Goal: Task Accomplishment & Management: Manage account settings

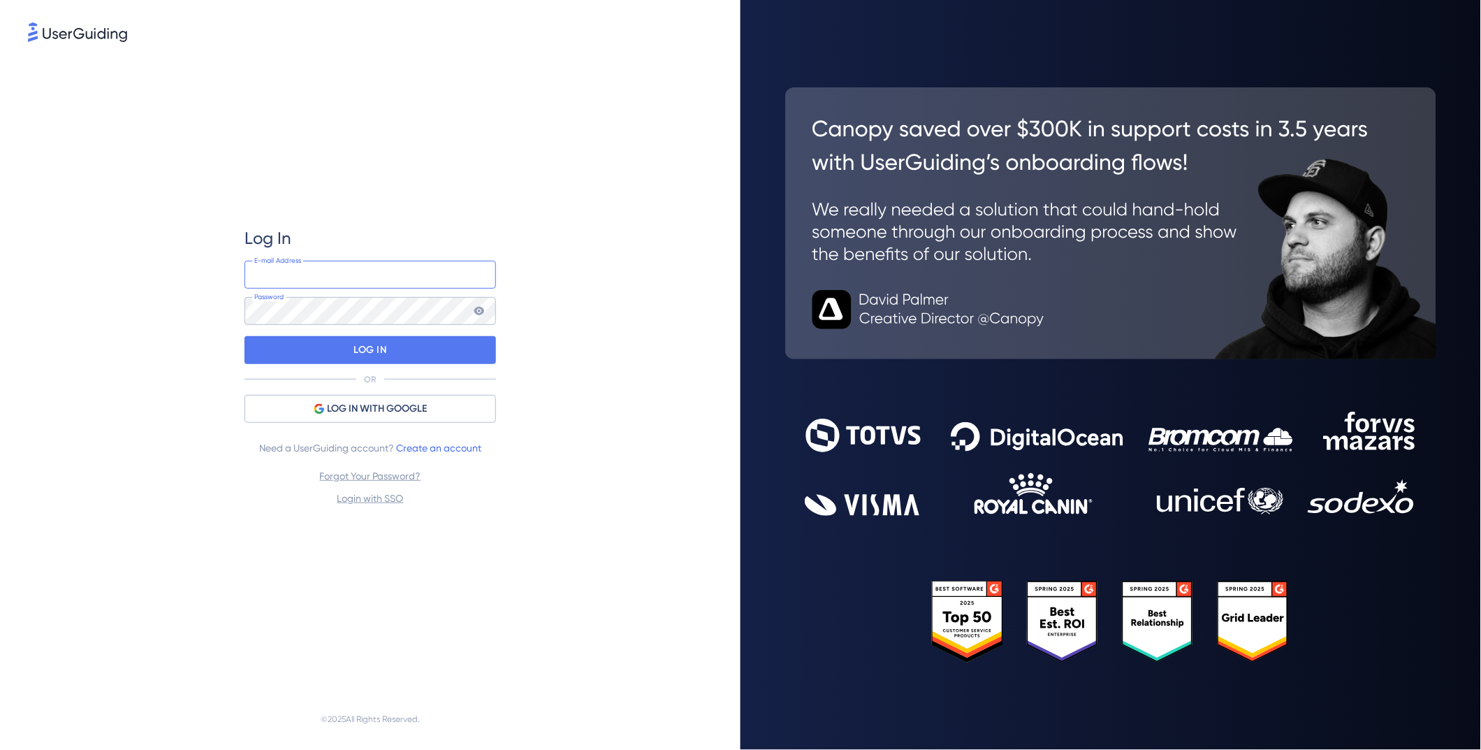
click at [390, 272] on input "email" at bounding box center [371, 275] width 252 height 28
type input "[EMAIL_ADDRESS][DOMAIN_NAME]"
click at [384, 351] on p "LOG IN" at bounding box center [370, 350] width 33 height 22
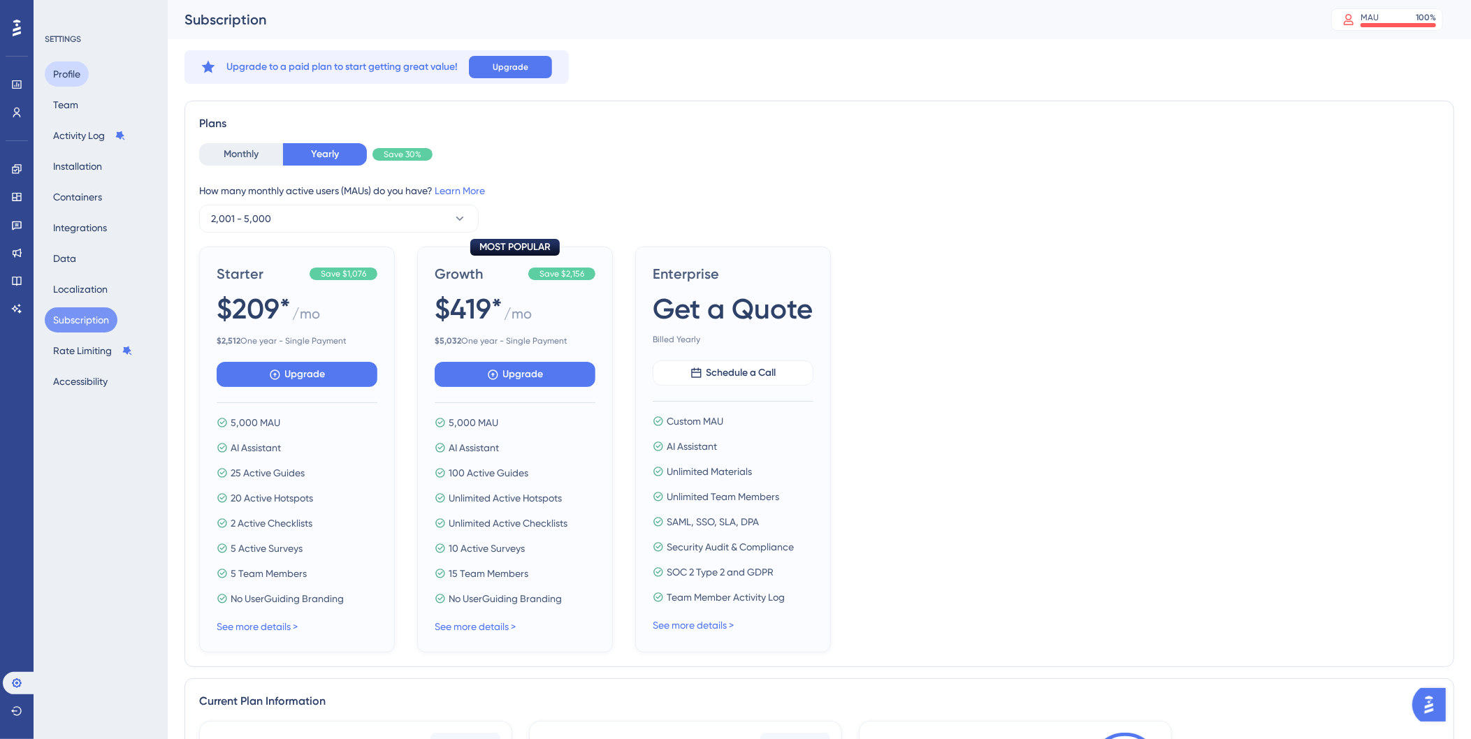
click at [72, 65] on button "Profile" at bounding box center [67, 73] width 44 height 25
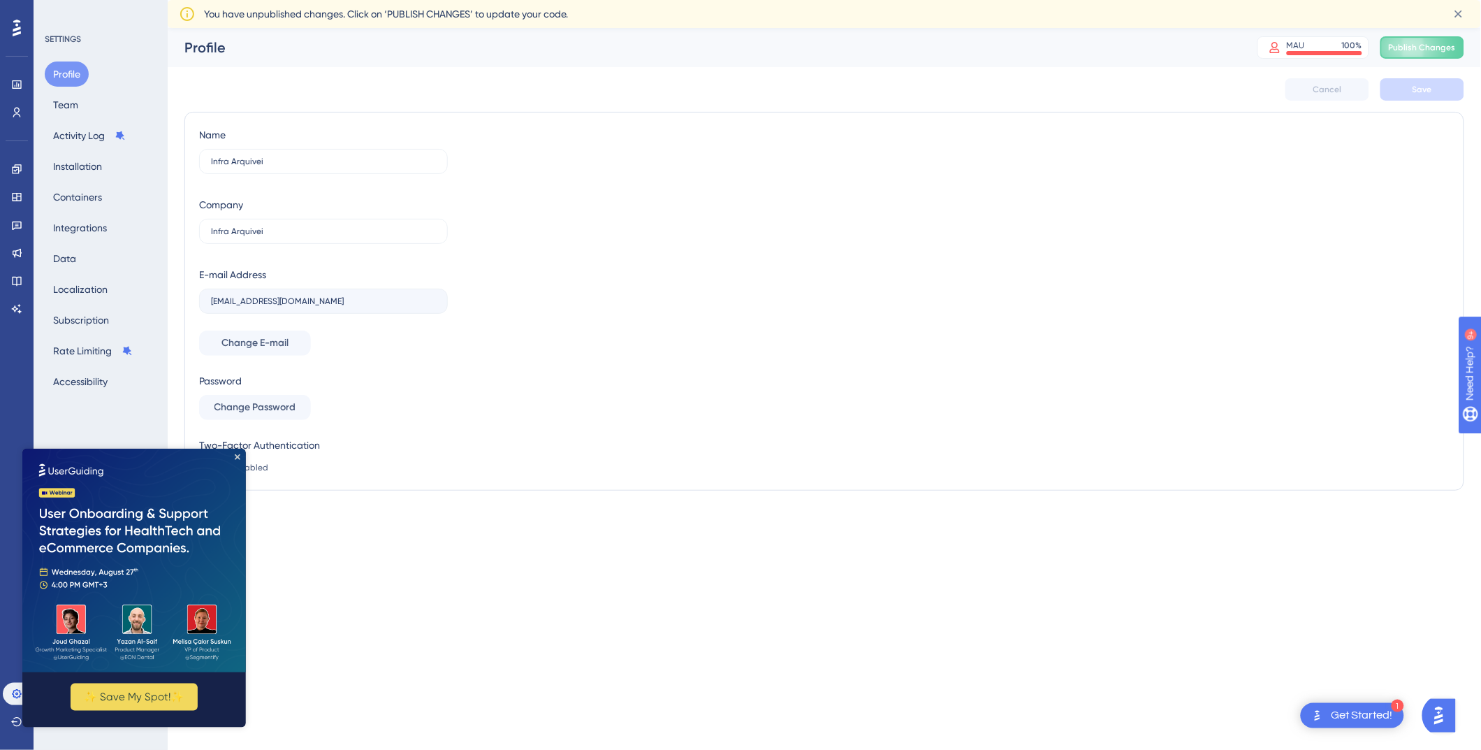
click at [235, 460] on img at bounding box center [134, 560] width 224 height 224
click at [237, 458] on icon "Close Preview" at bounding box center [237, 457] width 6 height 6
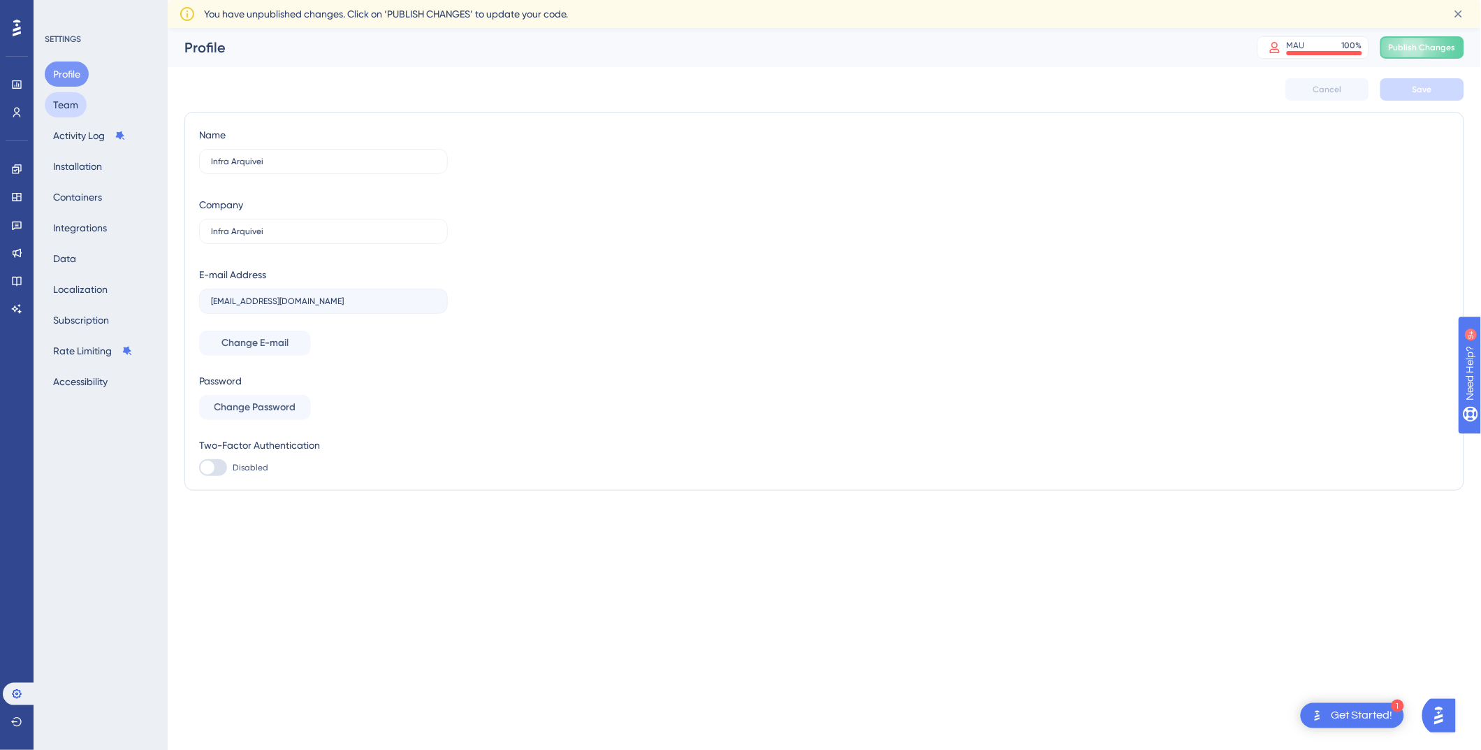
click at [68, 101] on button "Team" at bounding box center [66, 104] width 42 height 25
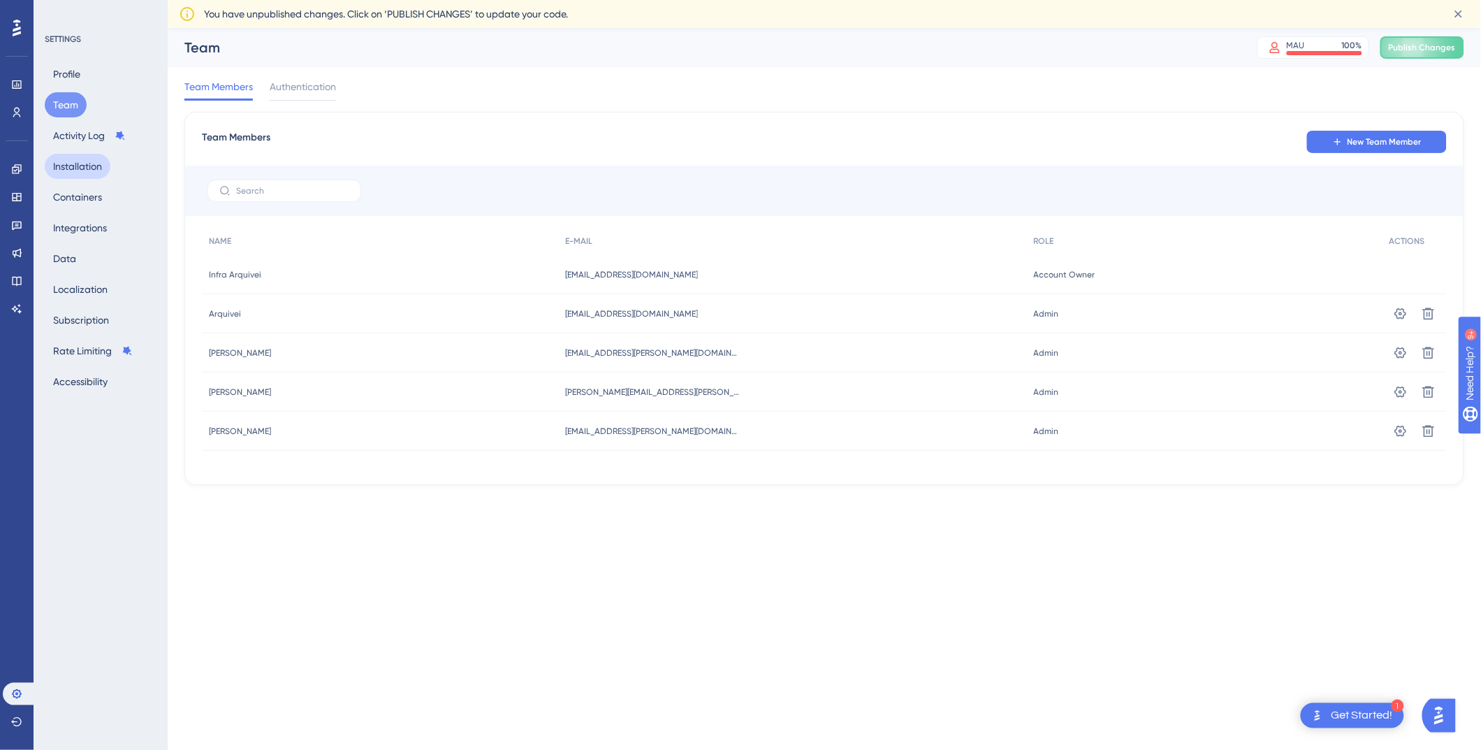
click at [75, 164] on button "Installation" at bounding box center [78, 166] width 66 height 25
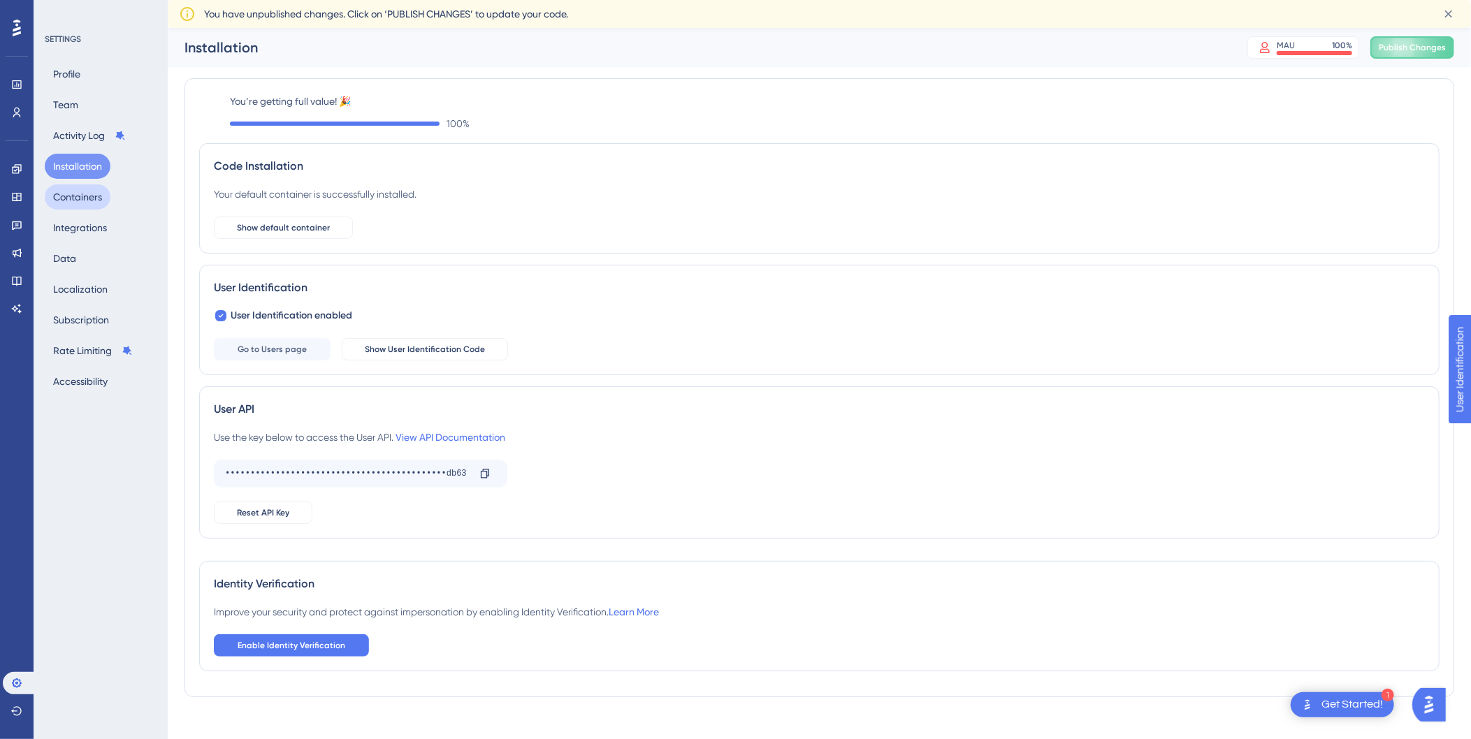
click at [83, 205] on button "Containers" at bounding box center [78, 196] width 66 height 25
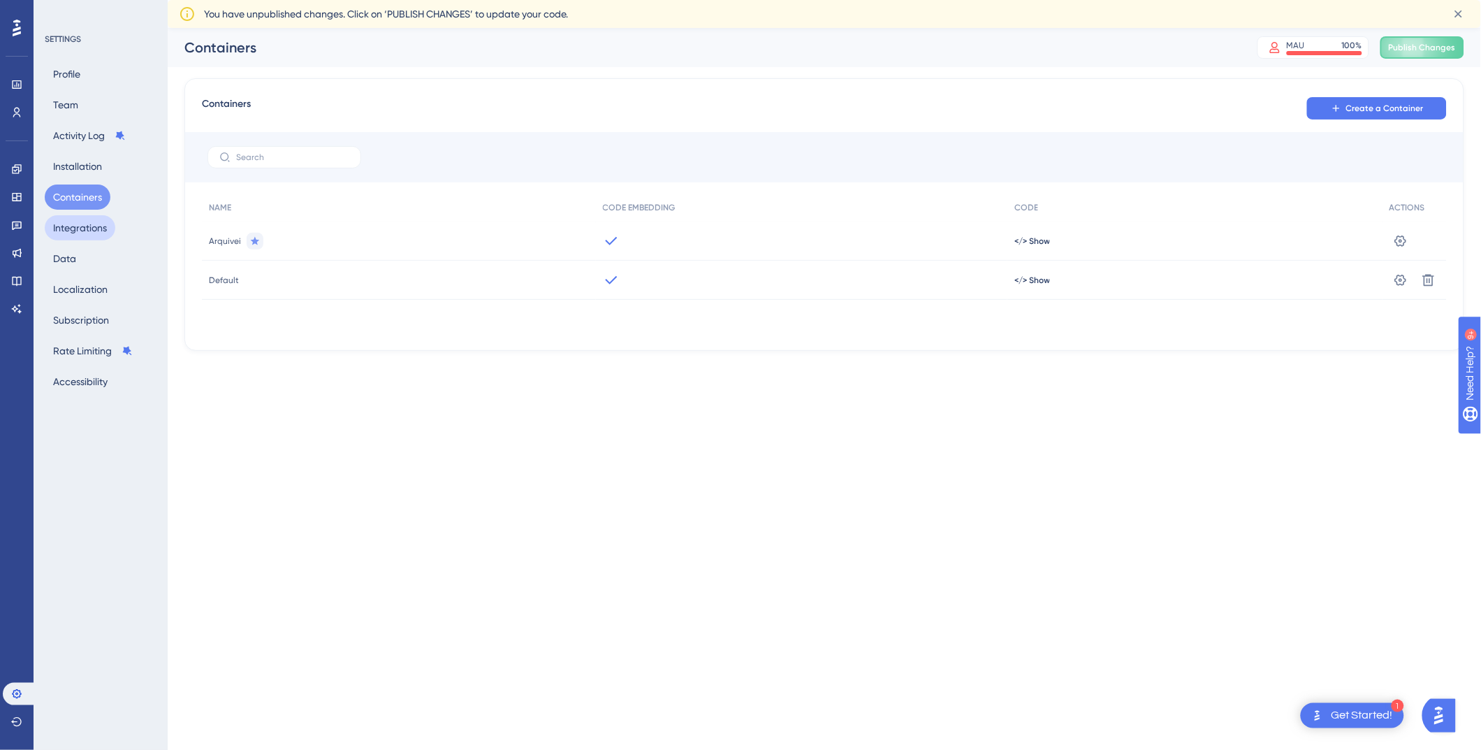
click at [87, 235] on button "Integrations" at bounding box center [80, 227] width 71 height 25
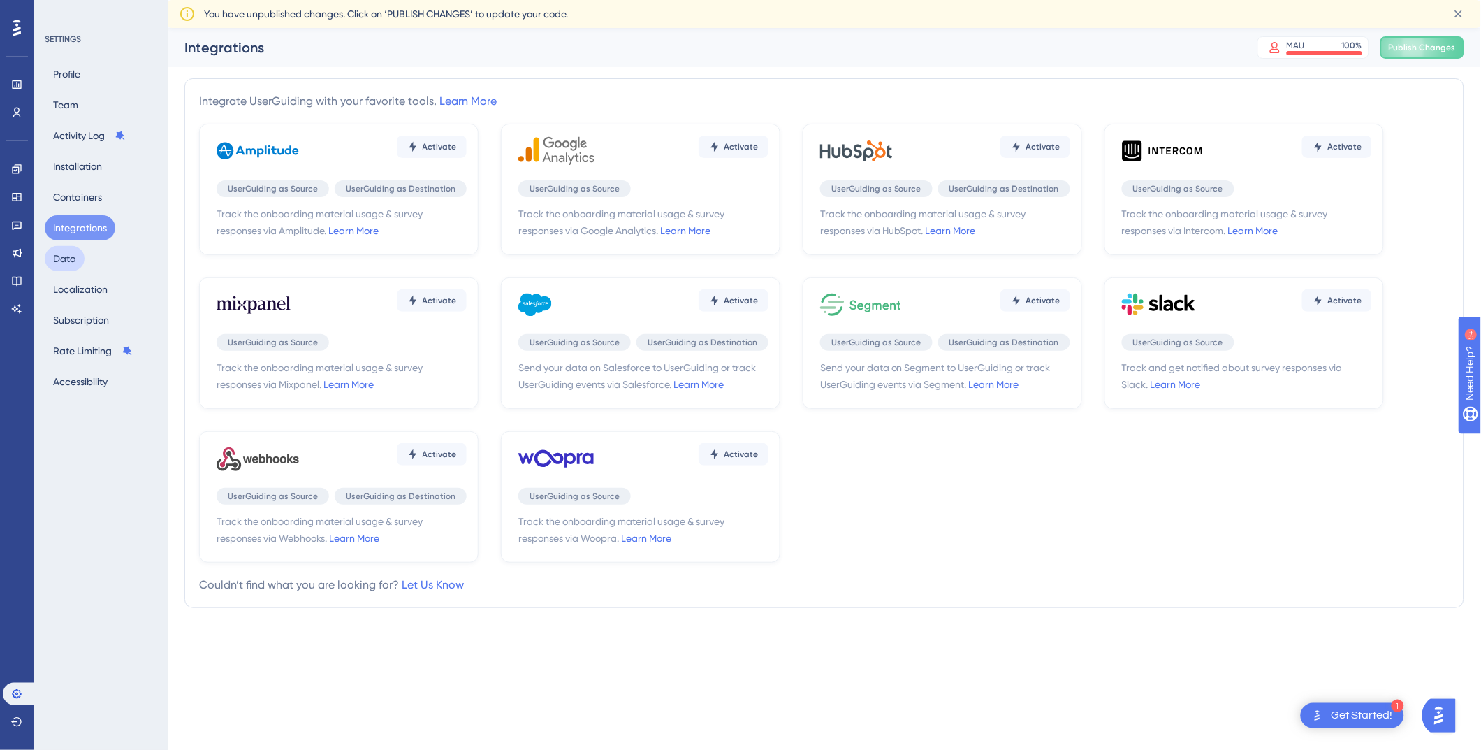
click at [61, 254] on button "Data" at bounding box center [65, 258] width 40 height 25
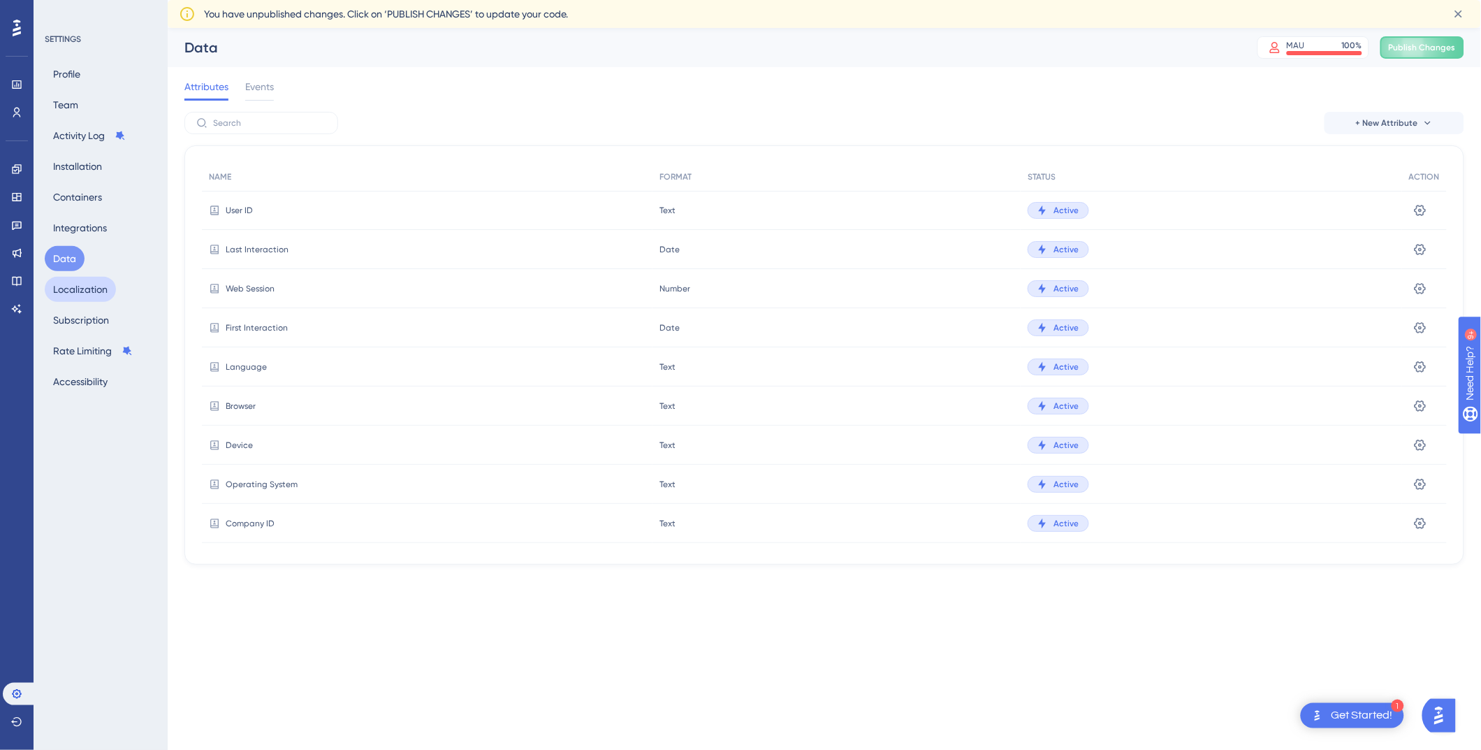
click at [83, 293] on button "Localization" at bounding box center [80, 289] width 71 height 25
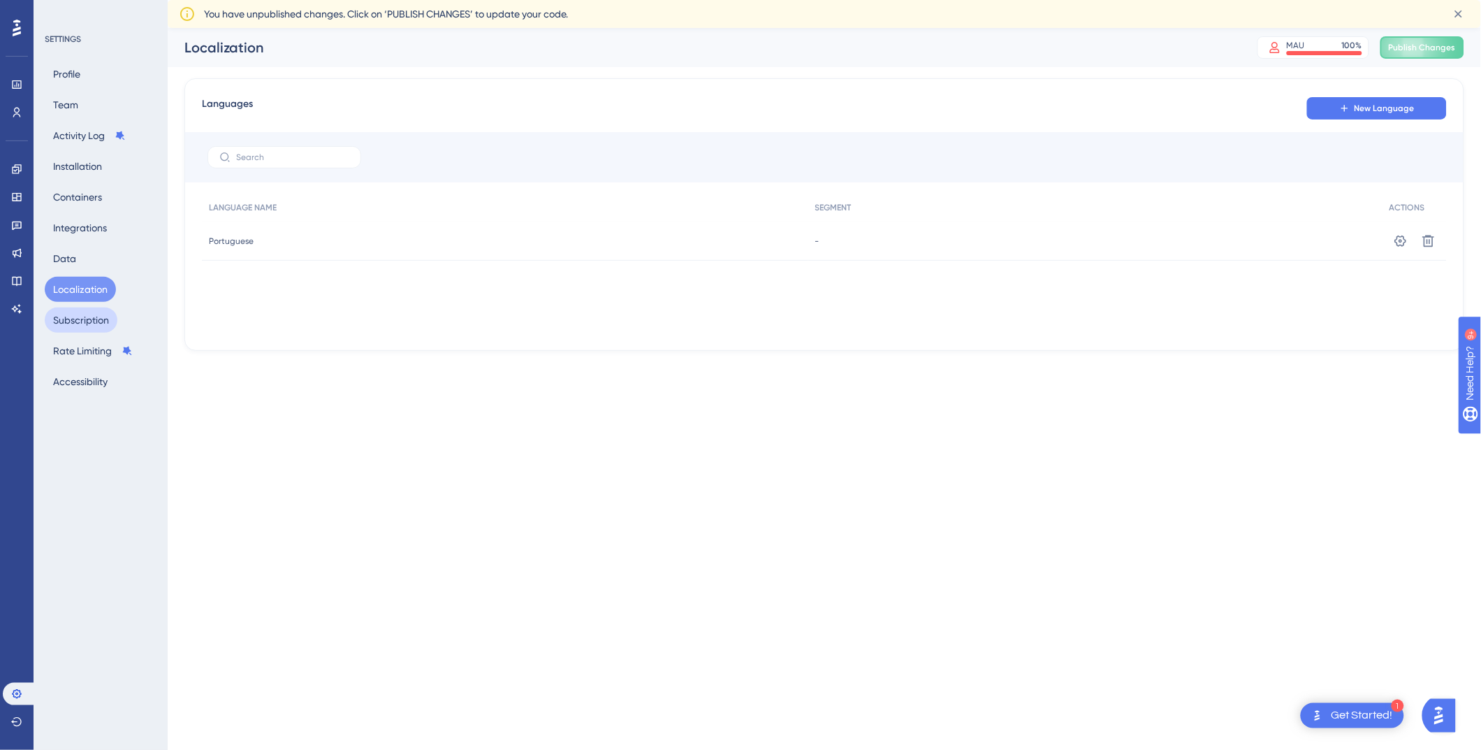
click at [78, 318] on button "Subscription" at bounding box center [81, 319] width 73 height 25
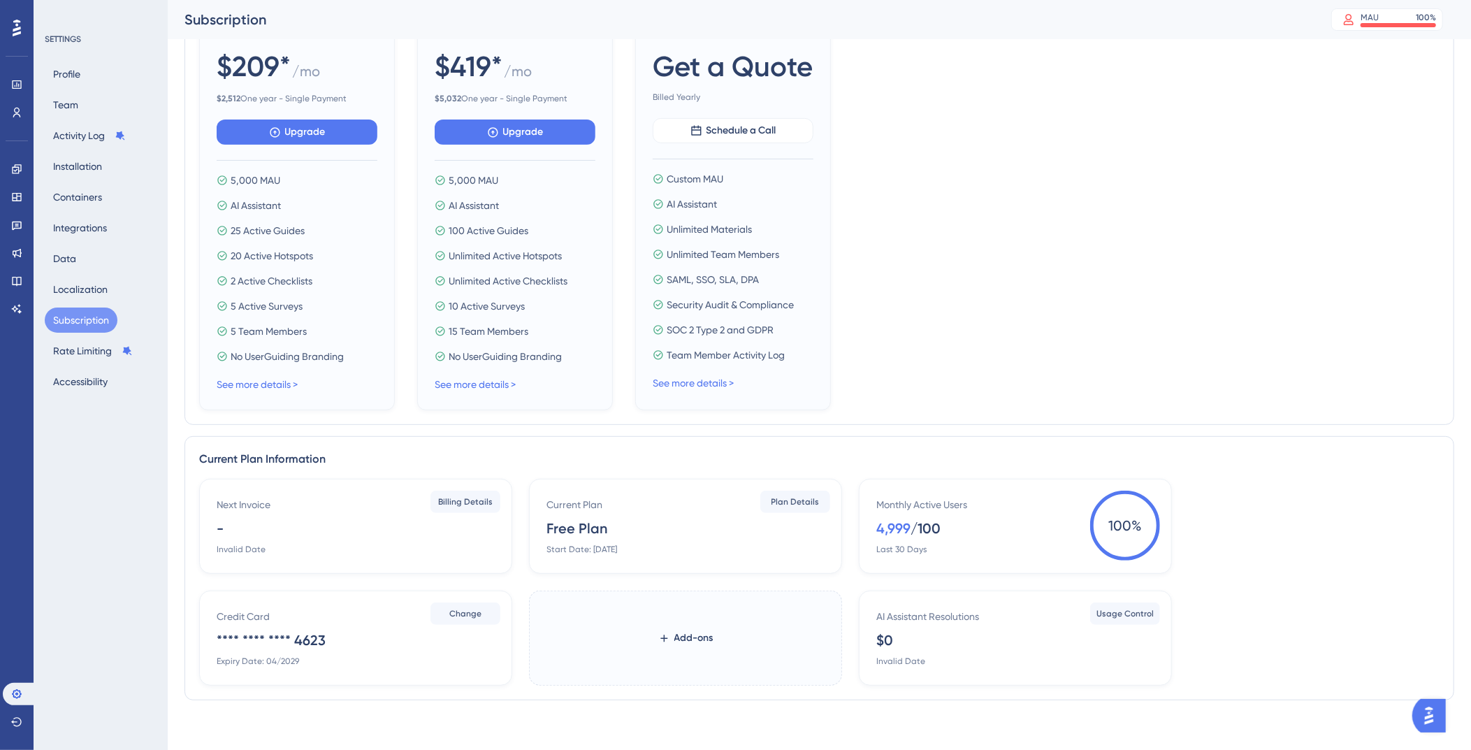
scroll to position [259, 0]
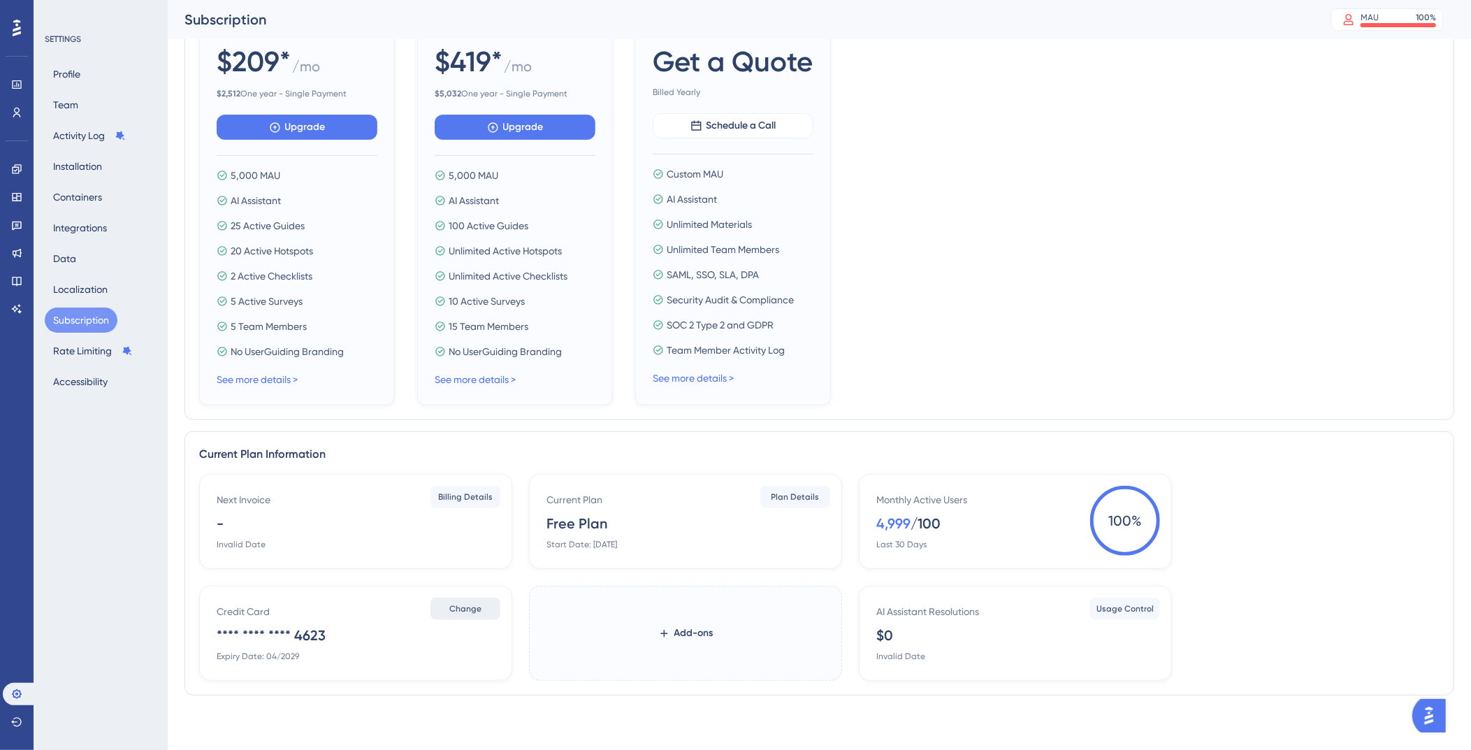
click at [461, 603] on span "Change" at bounding box center [465, 608] width 32 height 11
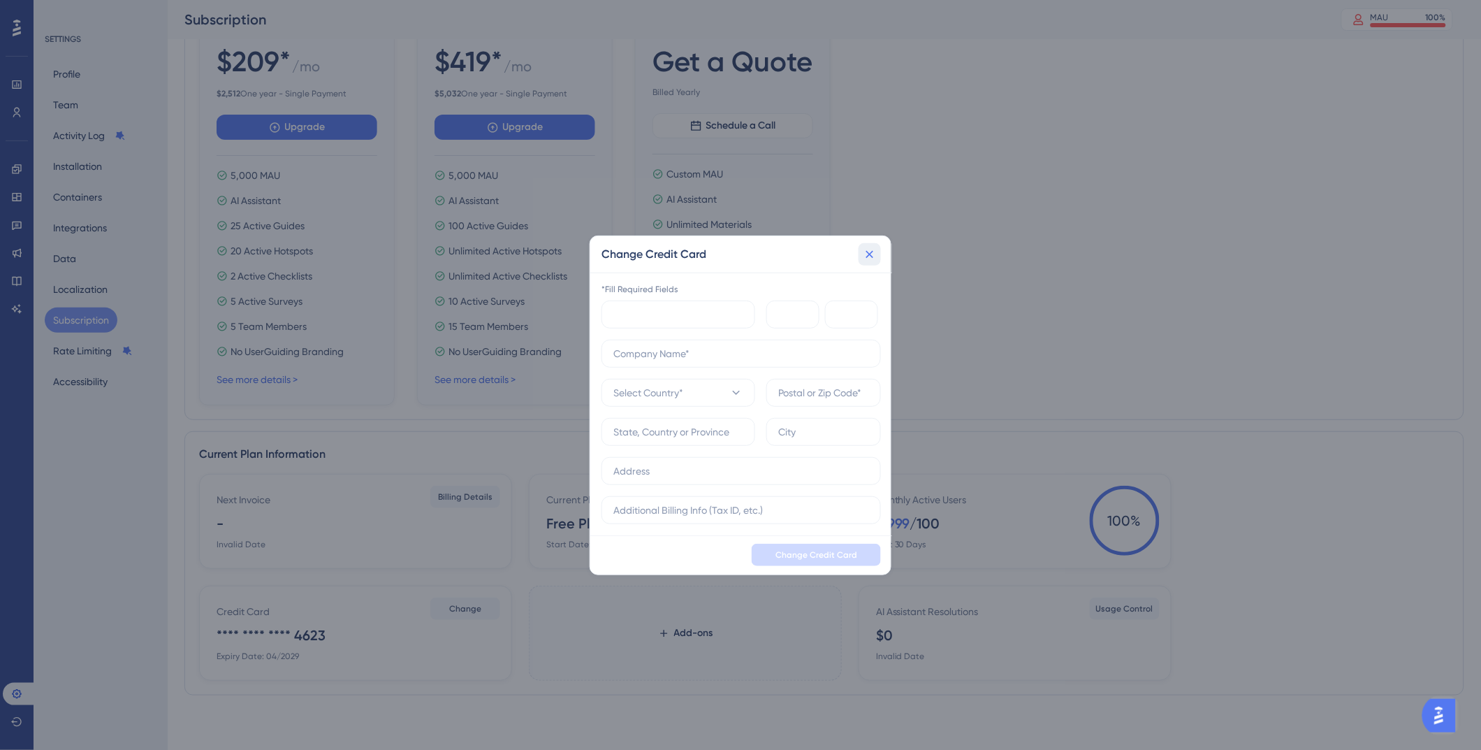
click at [869, 256] on icon at bounding box center [870, 254] width 14 height 14
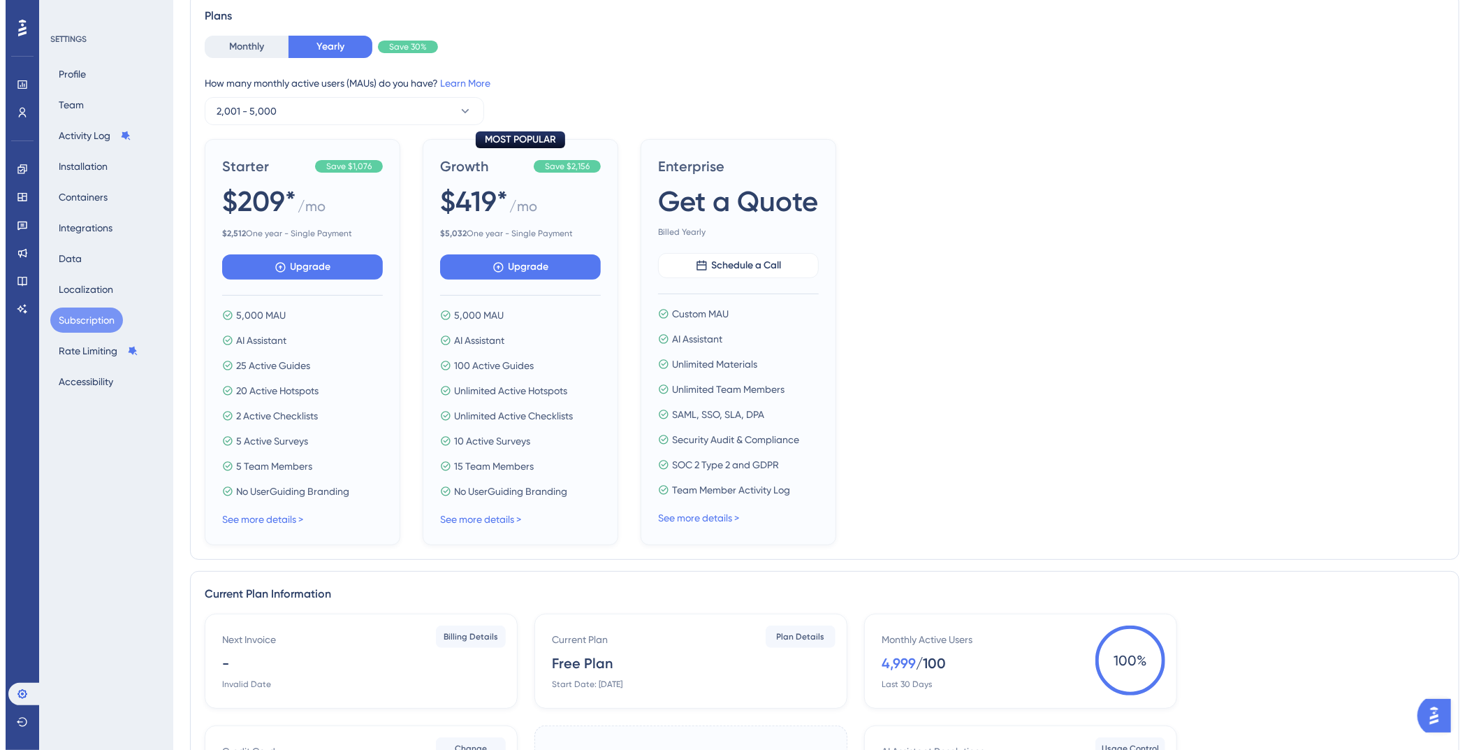
scroll to position [0, 0]
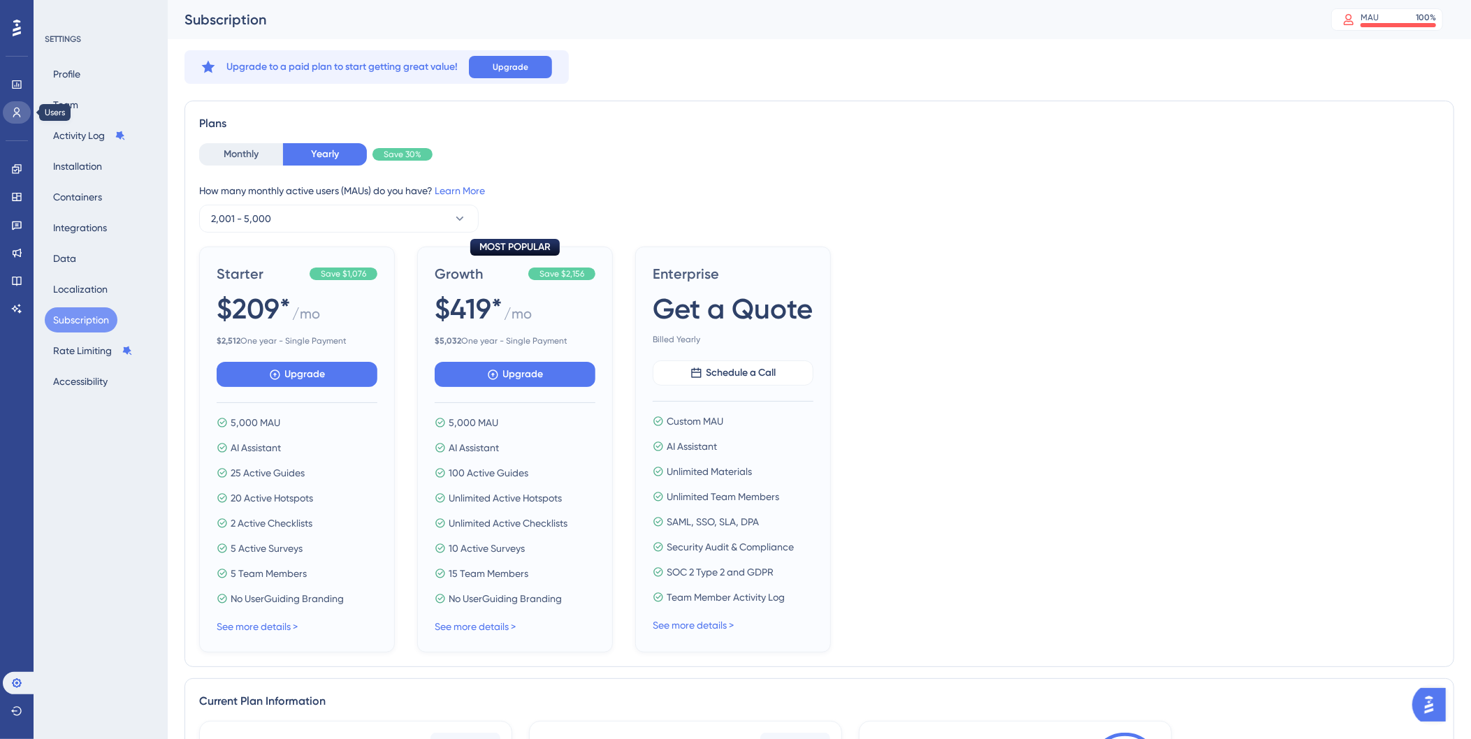
click at [17, 115] on icon at bounding box center [16, 112] width 11 height 11
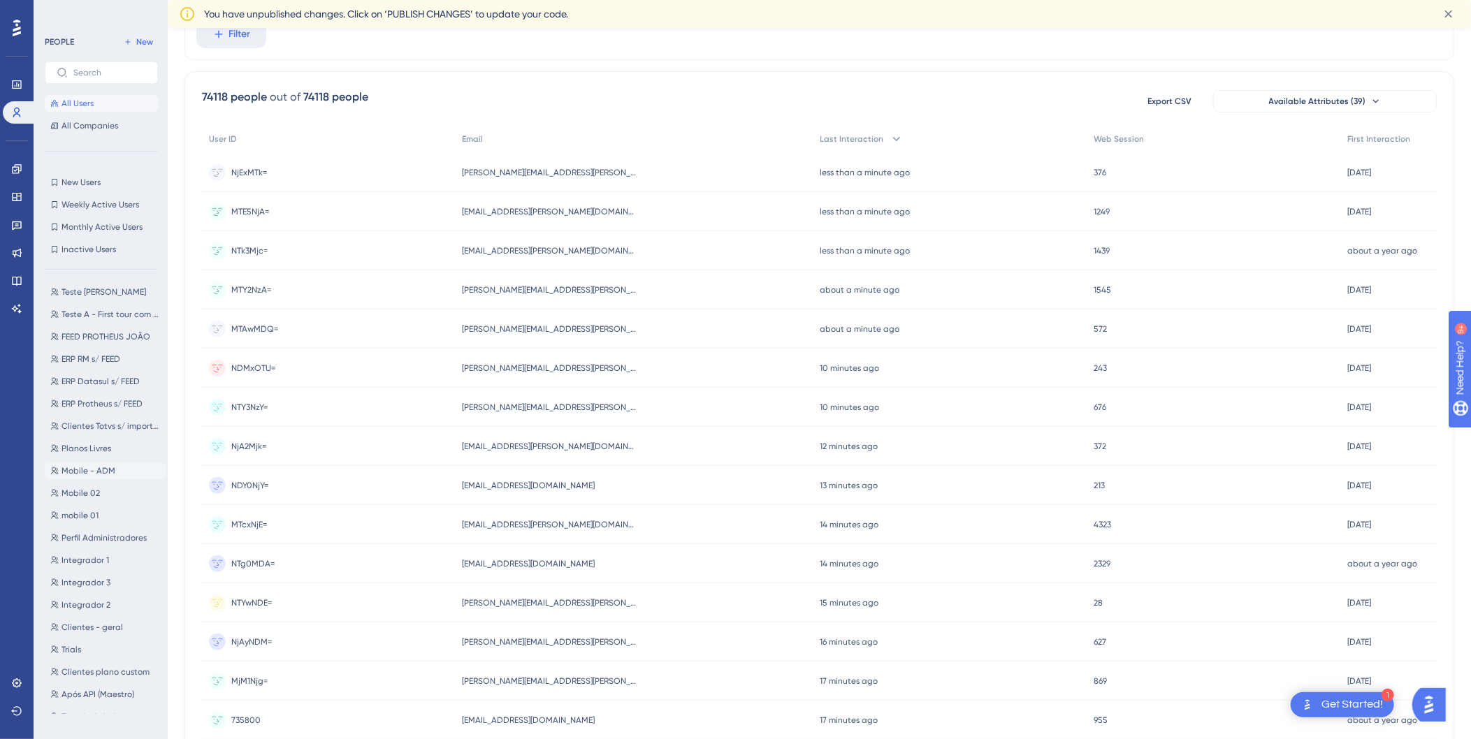
scroll to position [168, 0]
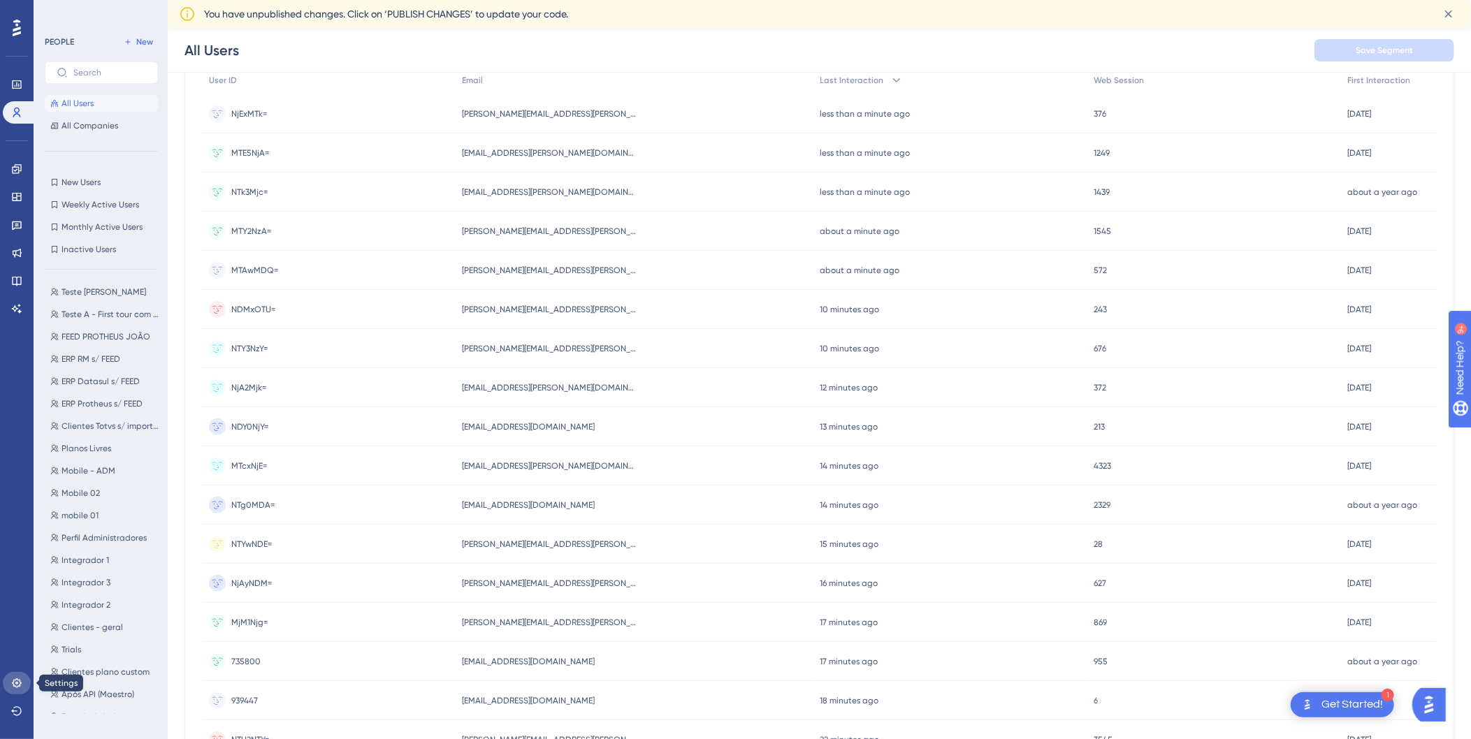
click at [13, 693] on link at bounding box center [17, 683] width 28 height 22
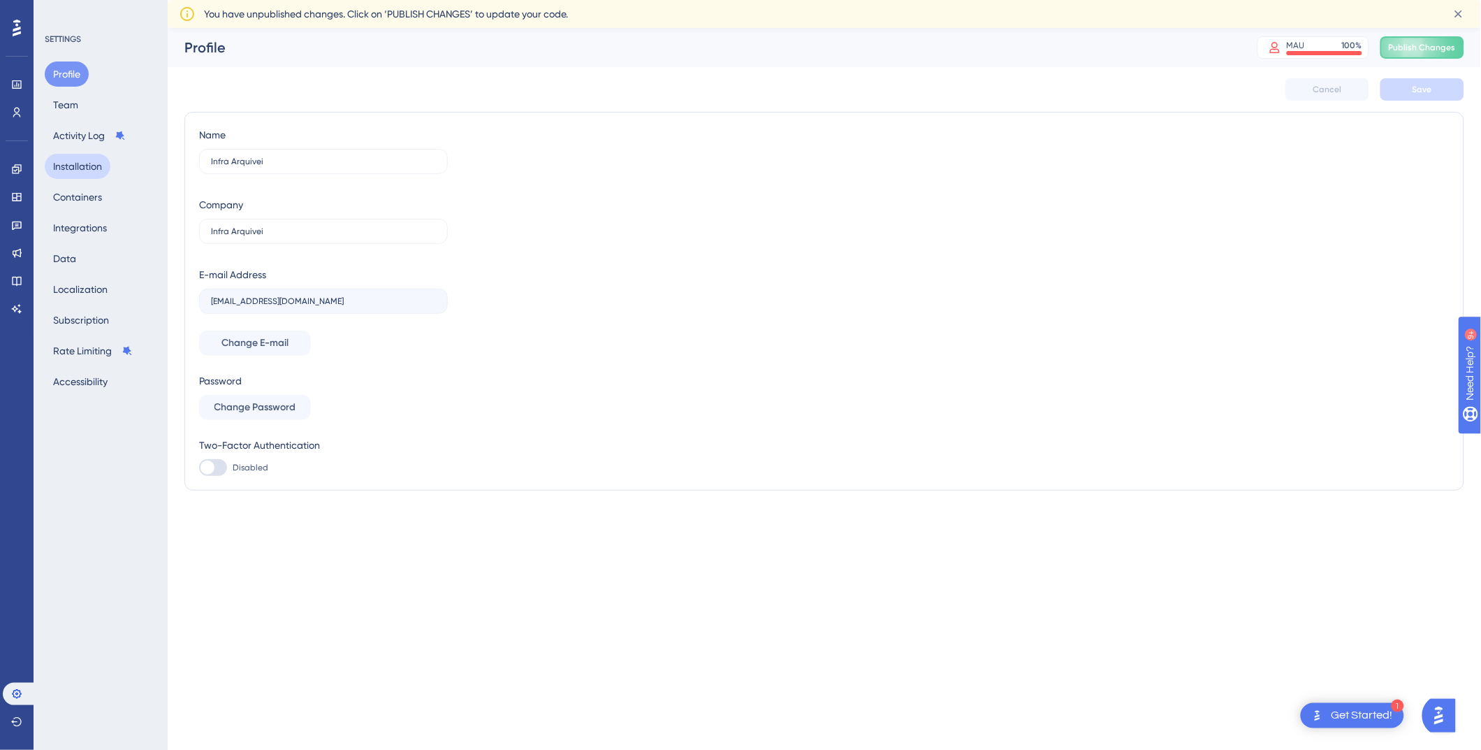
click at [79, 163] on button "Installation" at bounding box center [78, 166] width 66 height 25
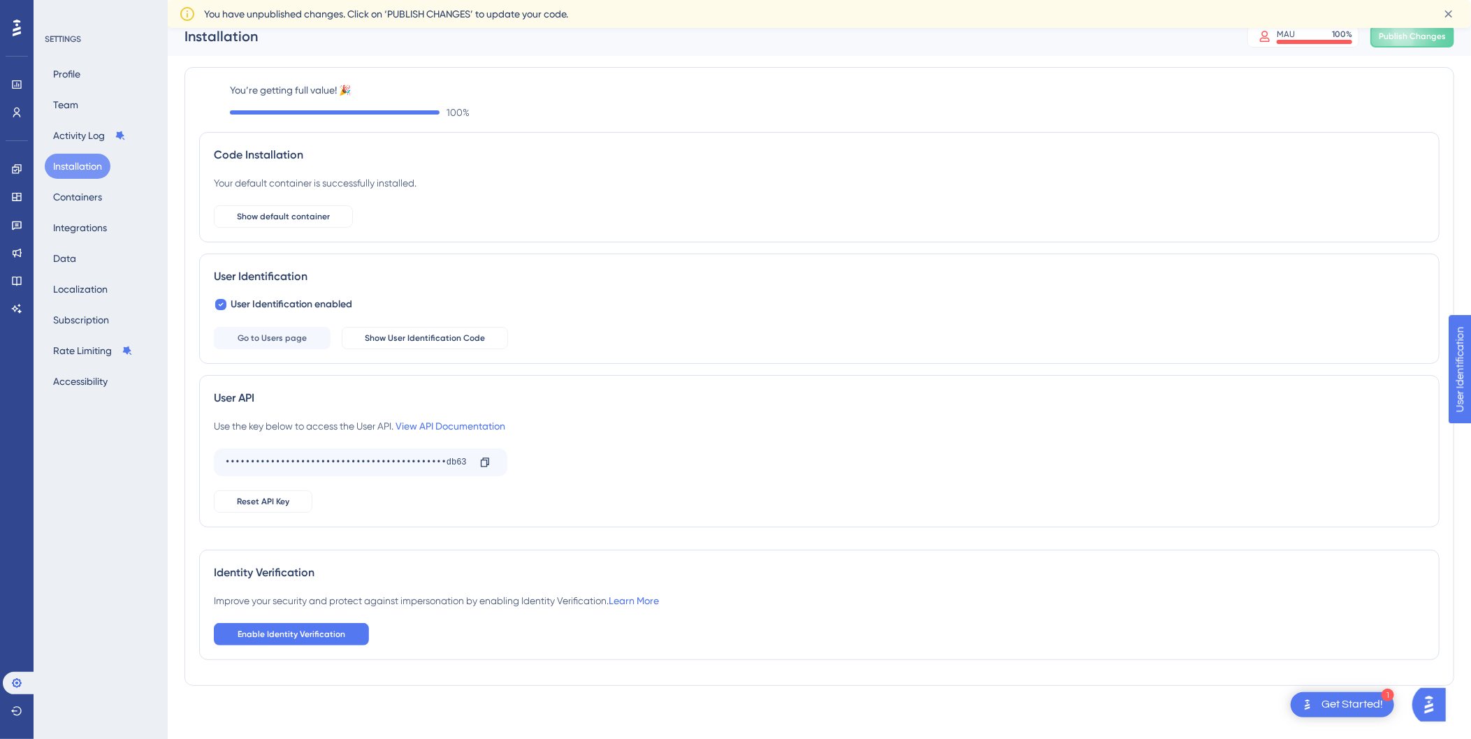
scroll to position [14, 0]
